Goal: Transaction & Acquisition: Purchase product/service

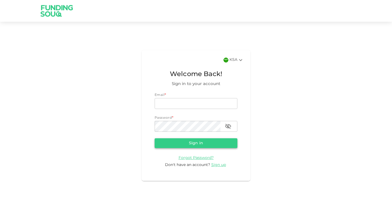
type input "[EMAIL_ADDRESS][DOMAIN_NAME]"
click at [210, 146] on button "Sign in" at bounding box center [195, 143] width 83 height 10
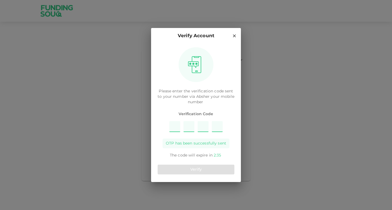
type input "1"
type input "8"
type input "5"
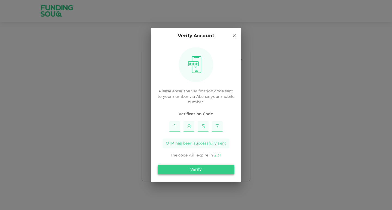
type input "7"
click at [199, 169] on button "Verify" at bounding box center [195, 170] width 77 height 10
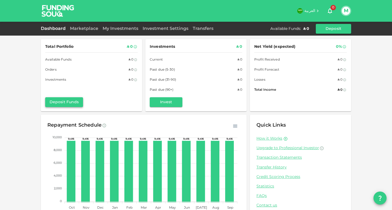
click at [60, 105] on button "Deposit Funds" at bounding box center [64, 102] width 38 height 10
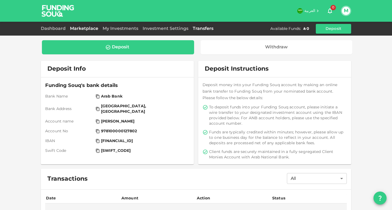
click at [85, 28] on link "Marketplace" at bounding box center [84, 29] width 33 height 4
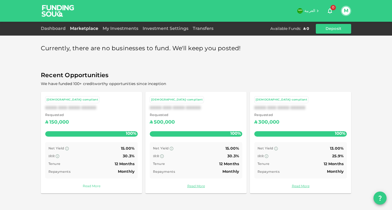
click at [88, 185] on link "Read More" at bounding box center [91, 186] width 92 height 5
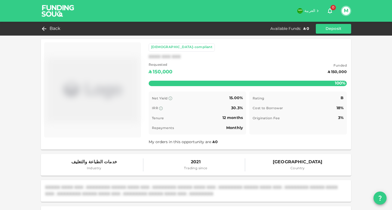
click at [169, 47] on div "[DEMOGRAPHIC_DATA]-compliant" at bounding box center [181, 47] width 61 height 5
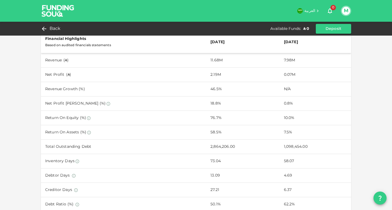
scroll to position [262, 0]
